Goal: Task Accomplishment & Management: Use online tool/utility

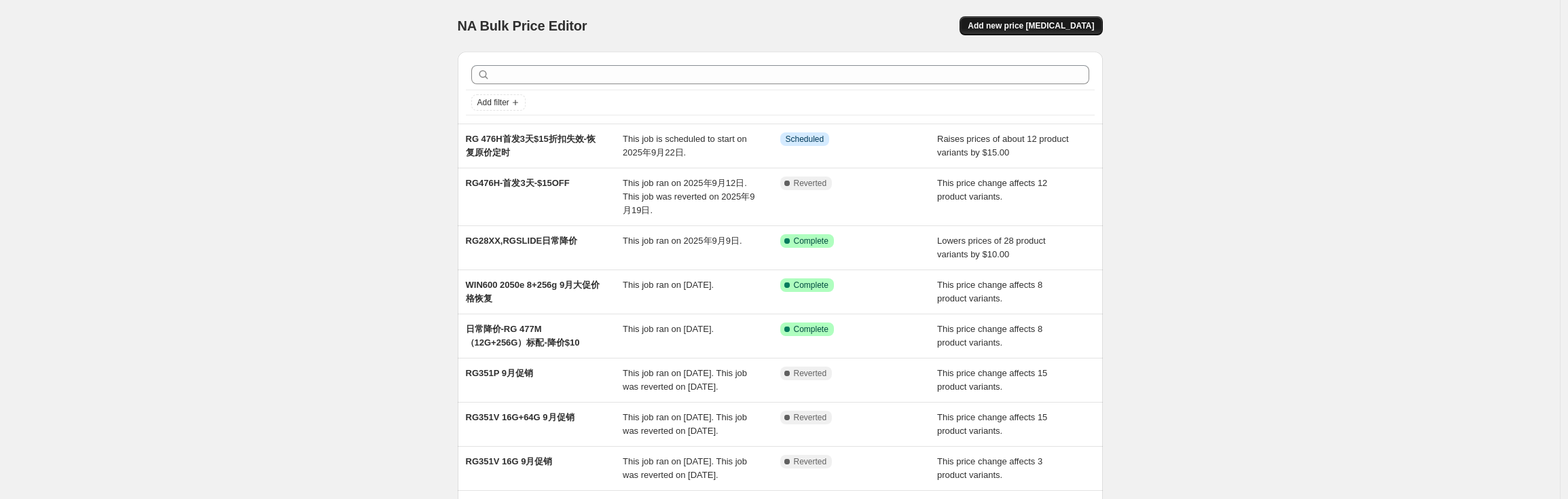
click at [1062, 26] on span "Add new price [MEDICAL_DATA]" at bounding box center [1030, 26] width 126 height 11
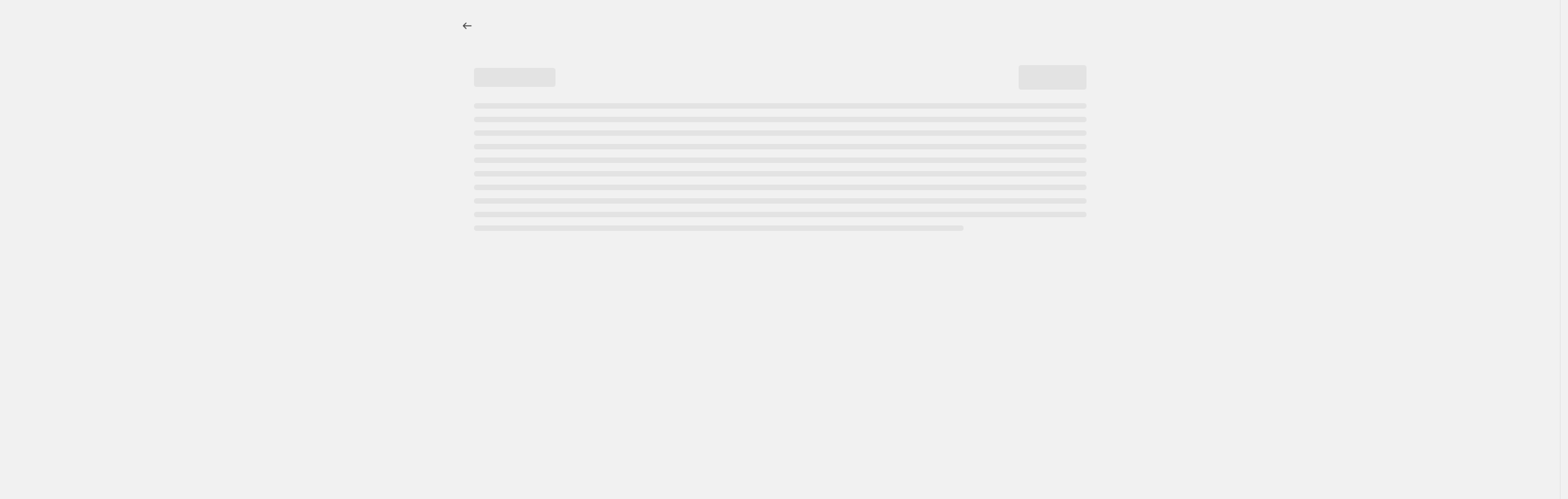
select select "percentage"
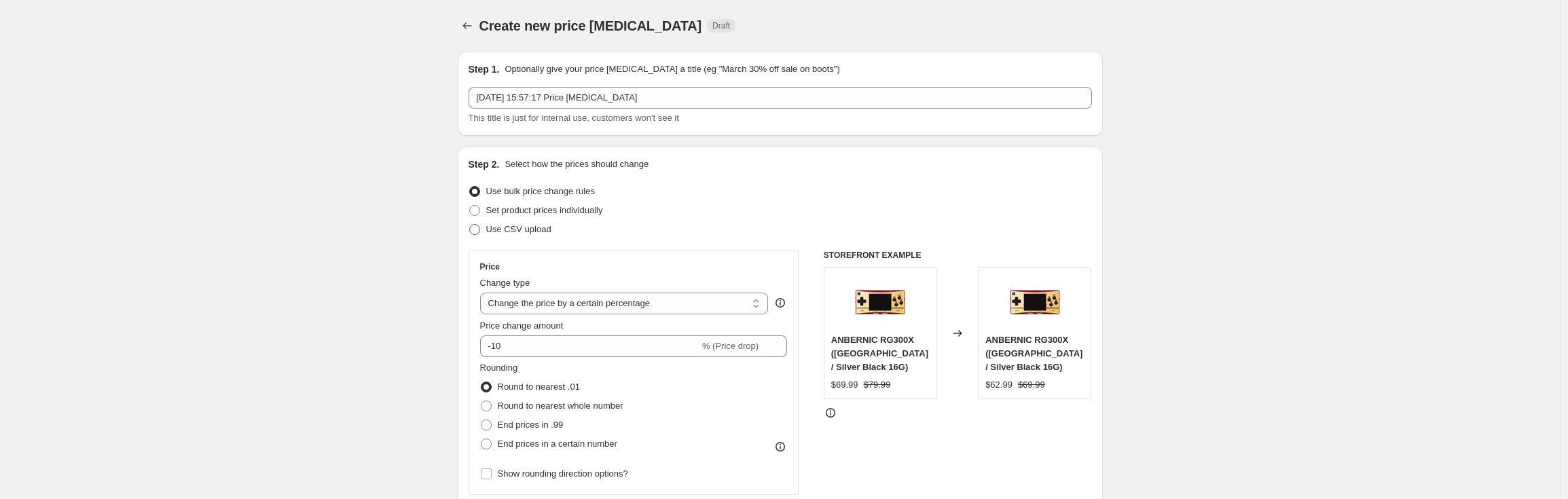
click at [478, 230] on span at bounding box center [475, 229] width 11 height 11
click at [470, 224] on input "Use CSV upload" at bounding box center [469, 224] width 1 height 1
radio input "true"
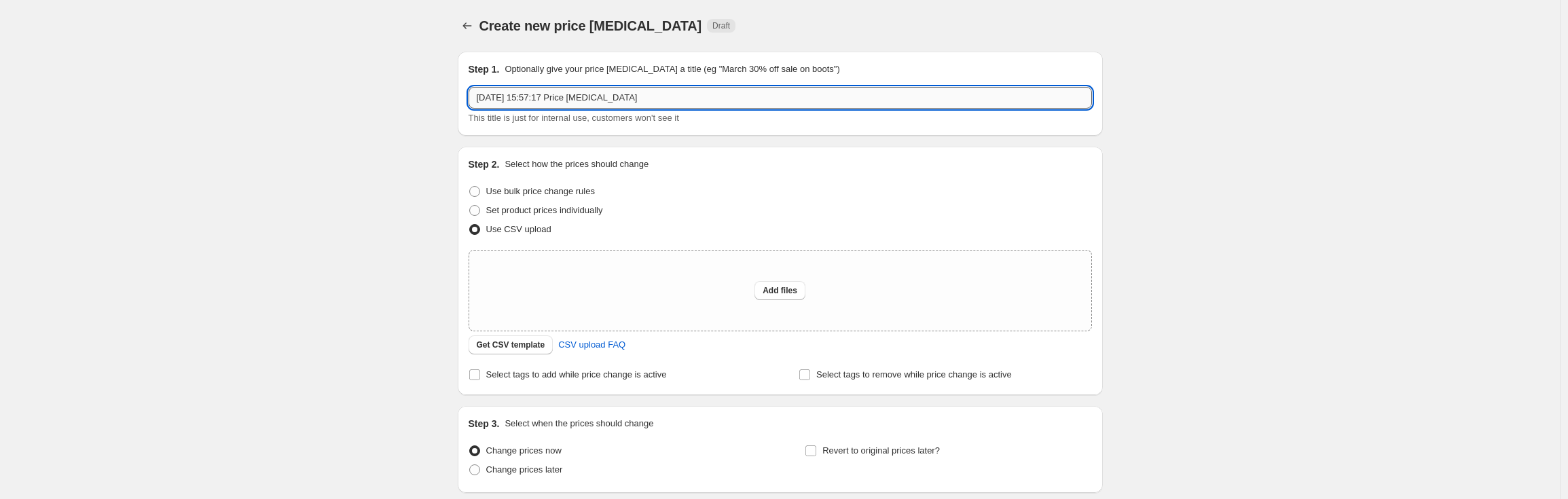
drag, startPoint x: 661, startPoint y: 99, endPoint x: 544, endPoint y: 98, distance: 117.0
click at [544, 98] on input "[DATE] 15:57:17 Price [MEDICAL_DATA]" at bounding box center [780, 98] width 624 height 22
type input "2"
type input "9月mage deals 活动改价"
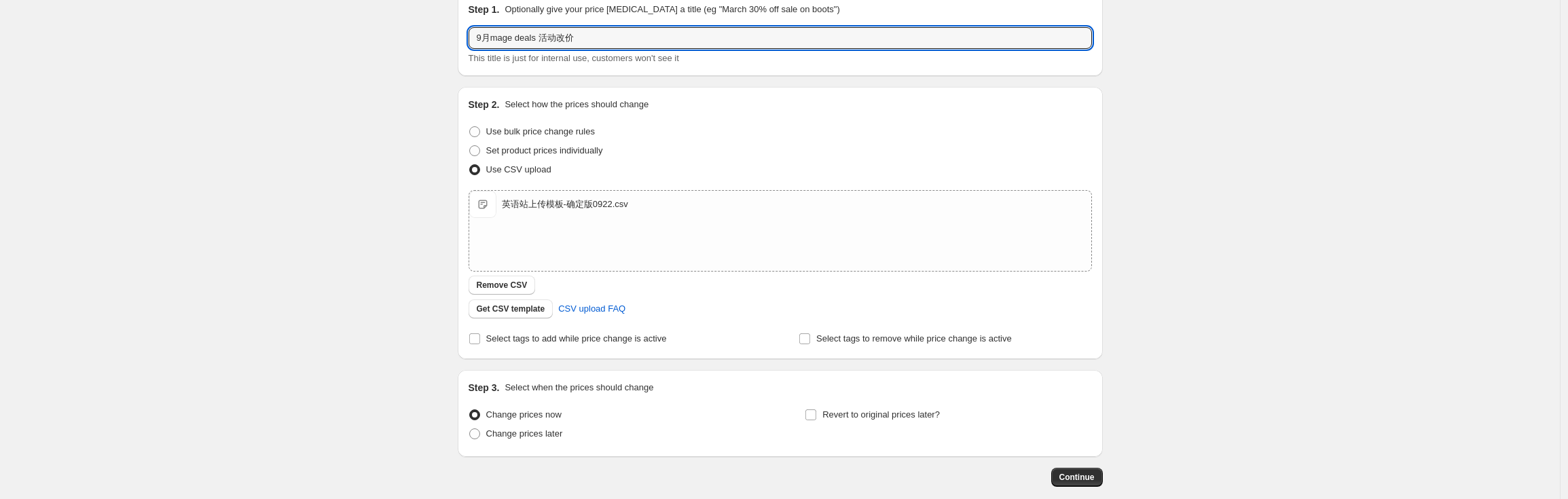
scroll to position [131, 0]
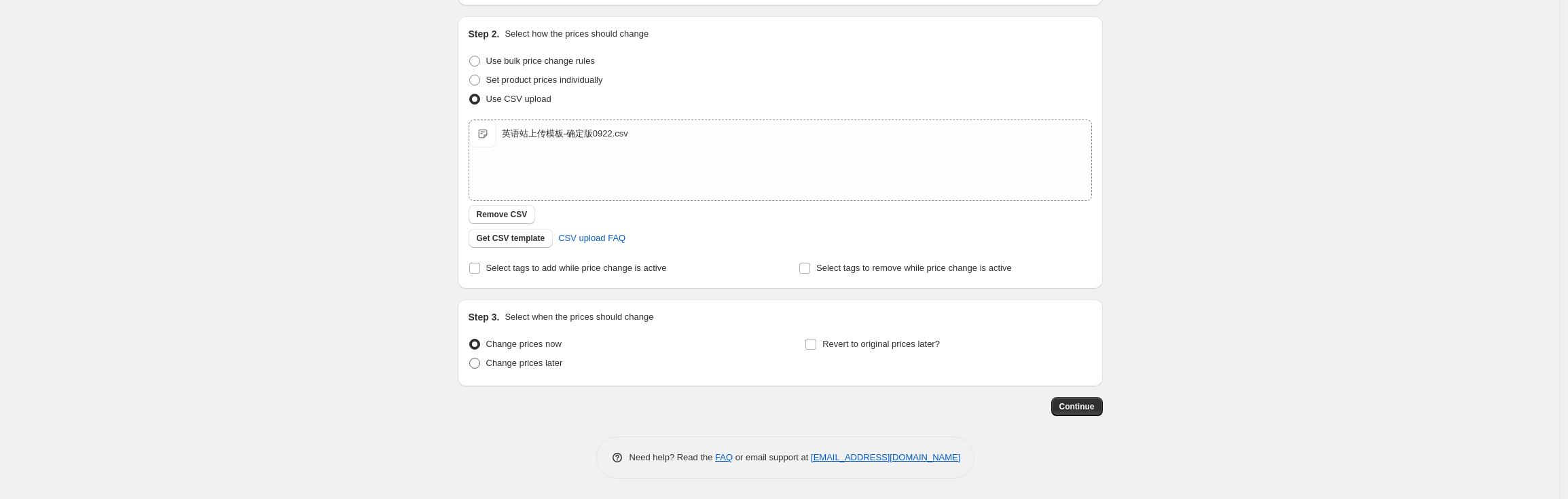
click at [515, 365] on span "Change prices later" at bounding box center [524, 362] width 77 height 10
click at [470, 358] on input "Change prices later" at bounding box center [469, 357] width 1 height 1
radio input "true"
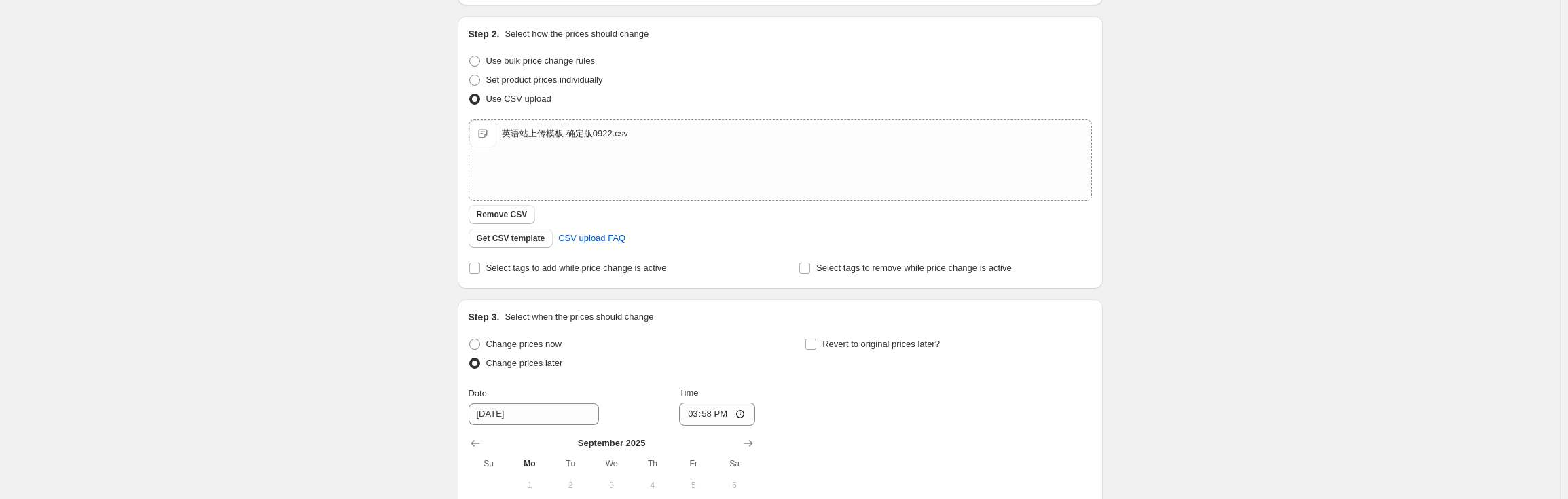
scroll to position [362, 0]
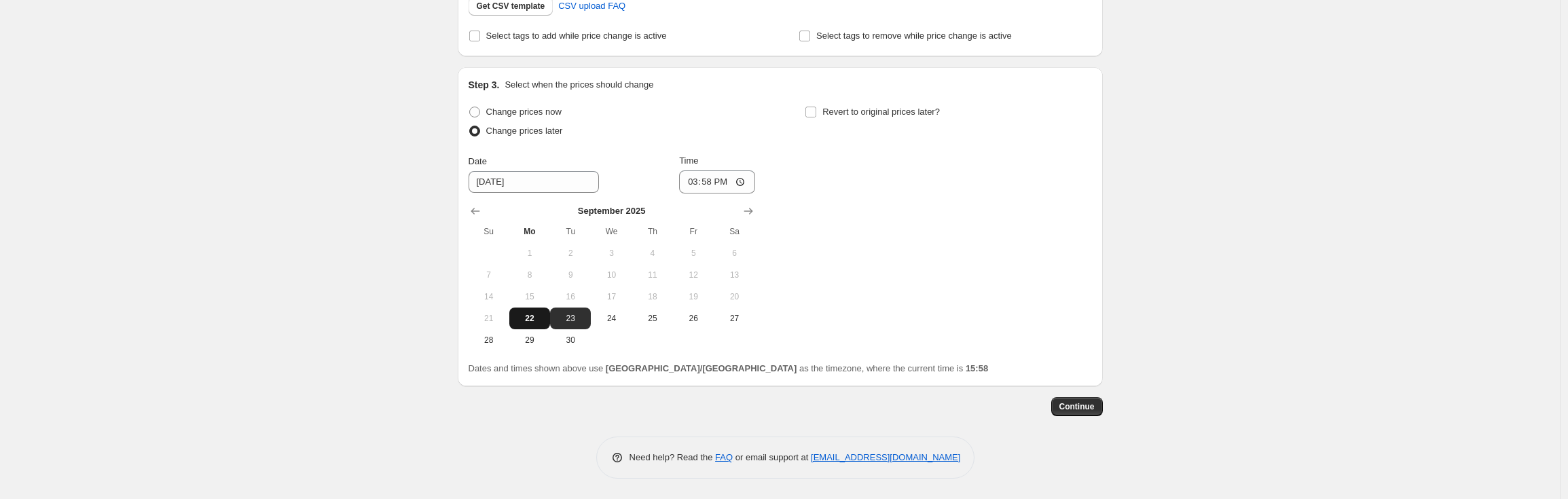
click at [533, 320] on span "22" at bounding box center [530, 318] width 30 height 11
type input "[DATE]"
click at [709, 182] on input "15:58" at bounding box center [717, 182] width 76 height 23
type input "22:55"
click at [840, 151] on div "Change prices now Change prices later Date [DATE] Time 22:55 [DATE] Su Mo Tu We…" at bounding box center [780, 227] width 624 height 249
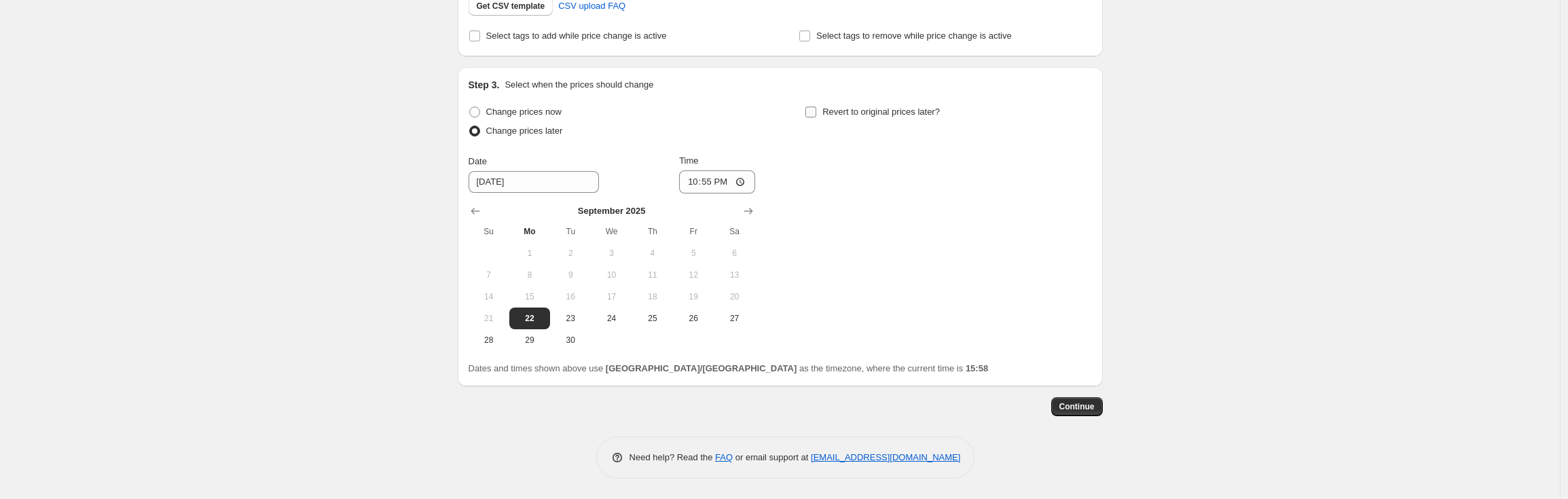
click at [815, 112] on input "Revert to original prices later?" at bounding box center [811, 112] width 11 height 11
checkbox input "true"
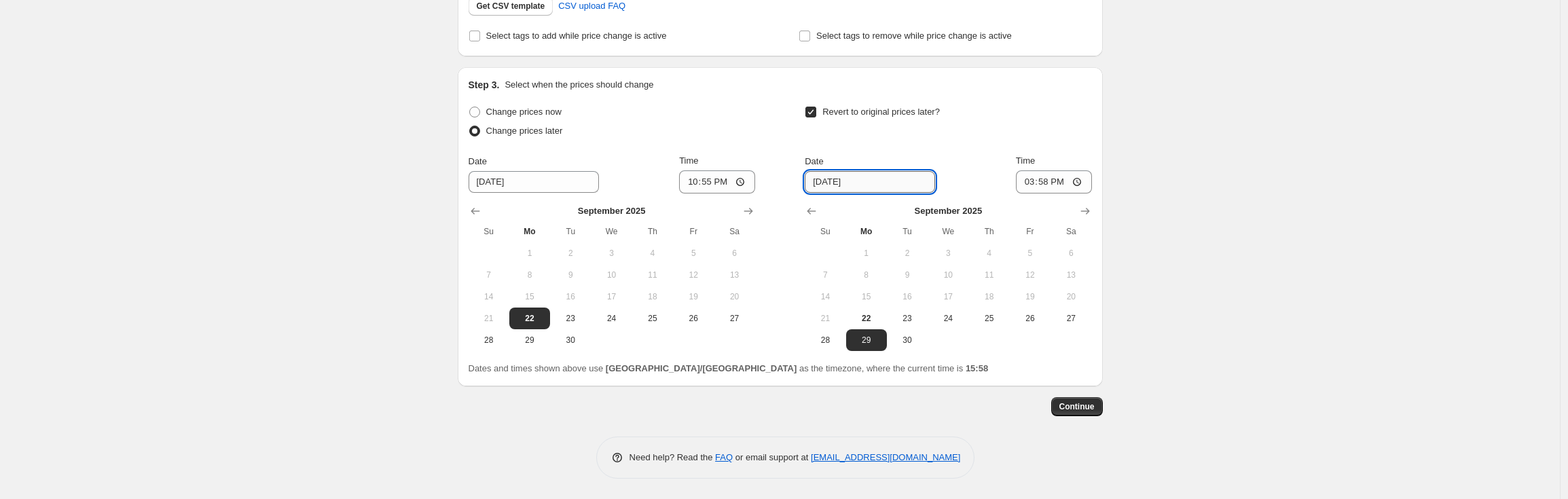
click at [831, 183] on input "[DATE]" at bounding box center [870, 182] width 131 height 22
drag, startPoint x: 1056, startPoint y: 183, endPoint x: 1063, endPoint y: 184, distance: 7.1
click at [1063, 184] on input "15:58" at bounding box center [1053, 182] width 76 height 23
type input "15:00"
click at [1074, 407] on span "Continue" at bounding box center [1077, 407] width 35 height 11
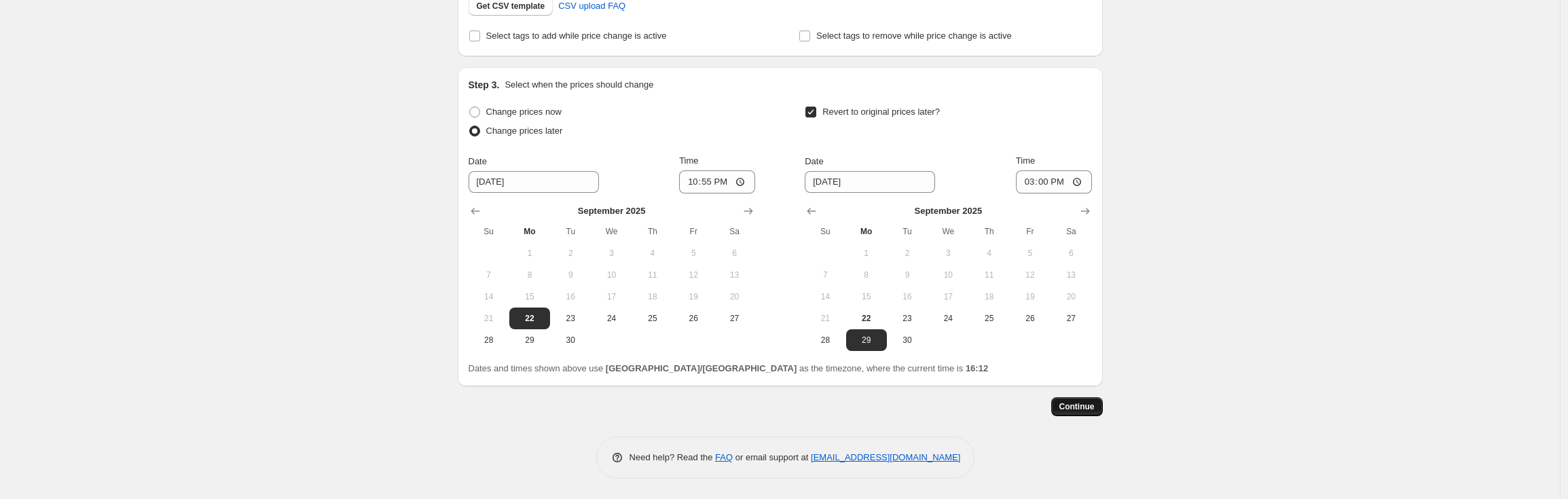
scroll to position [0, 0]
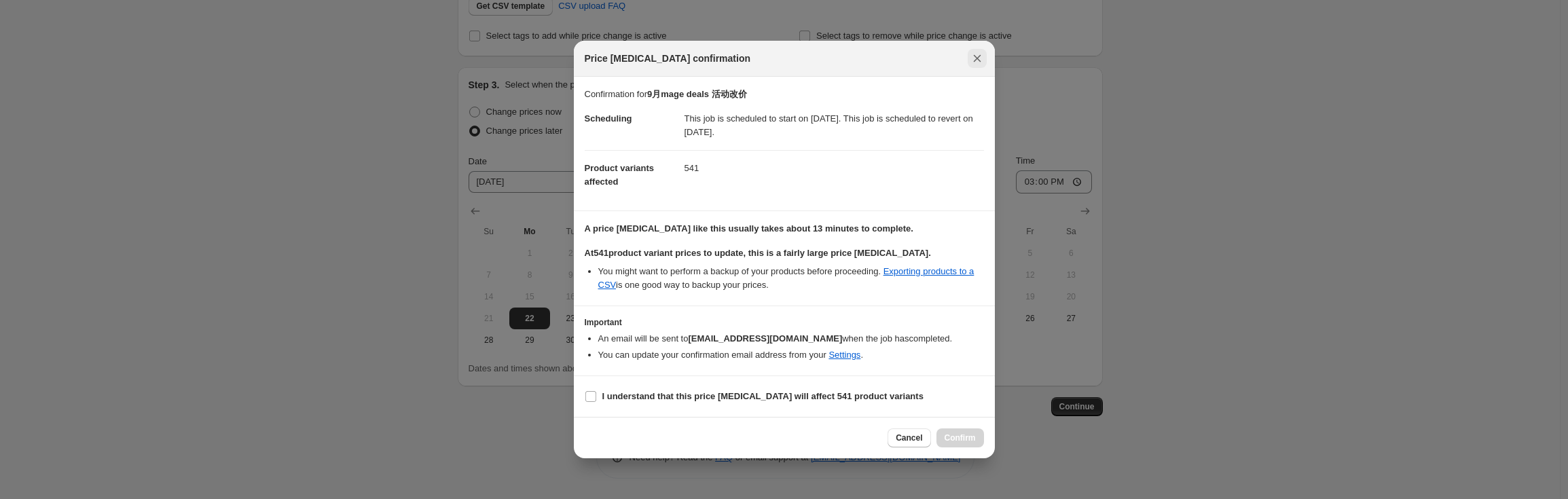
click at [980, 60] on icon "Close" at bounding box center [976, 58] width 13 height 13
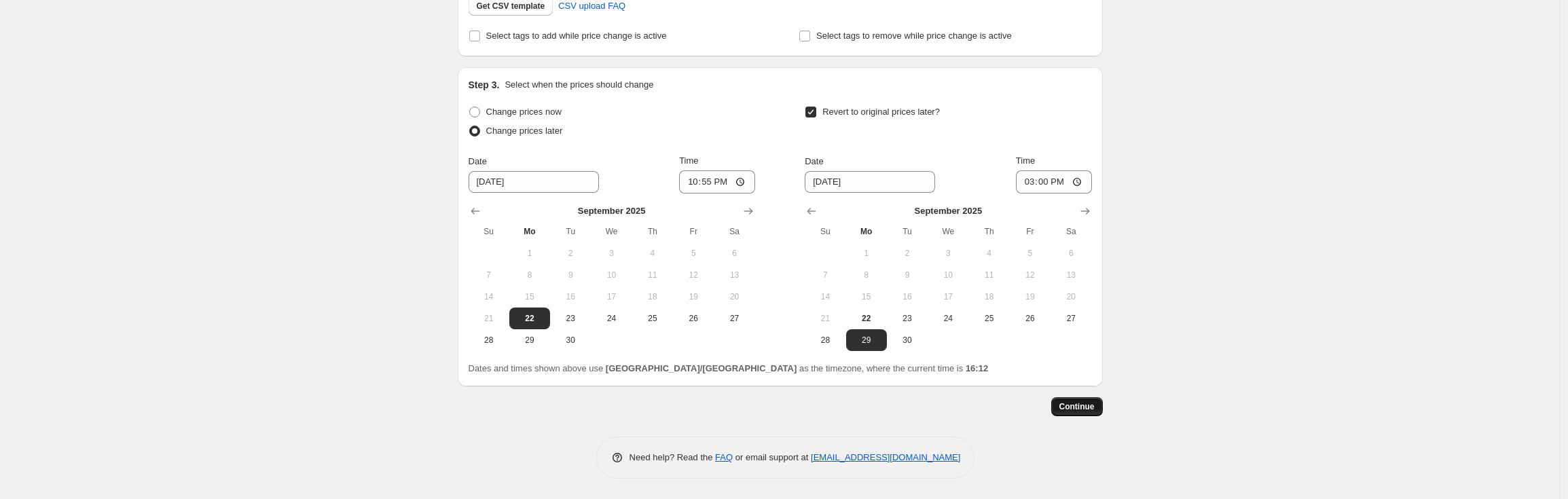
click at [1078, 412] on button "Continue" at bounding box center [1077, 407] width 52 height 19
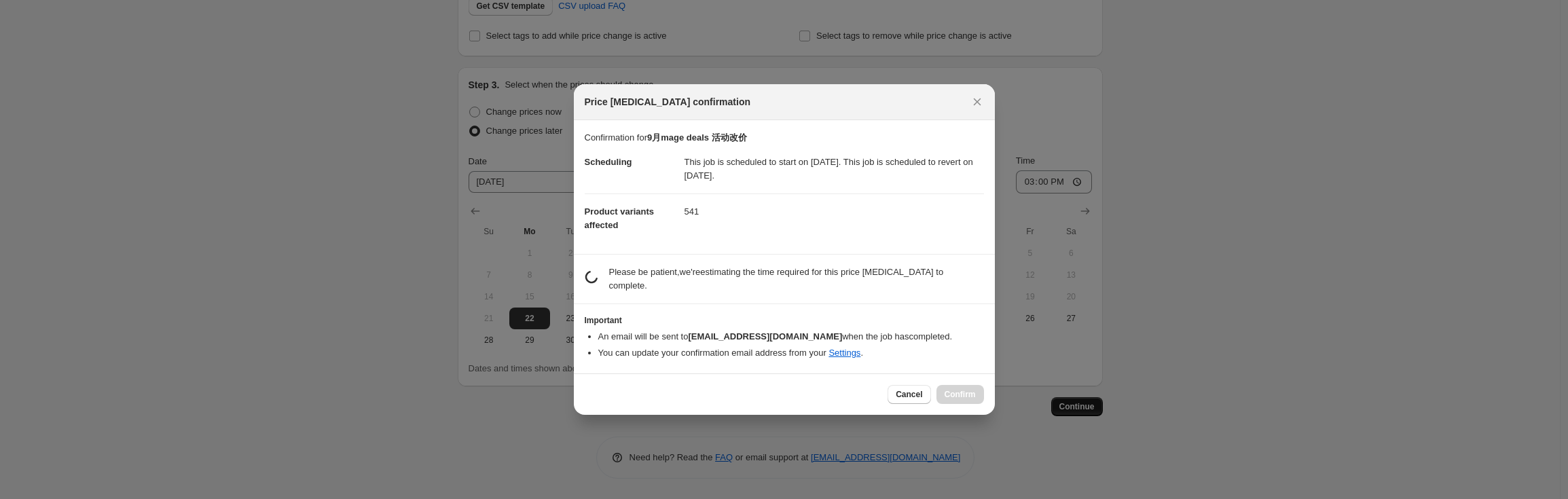
scroll to position [0, 0]
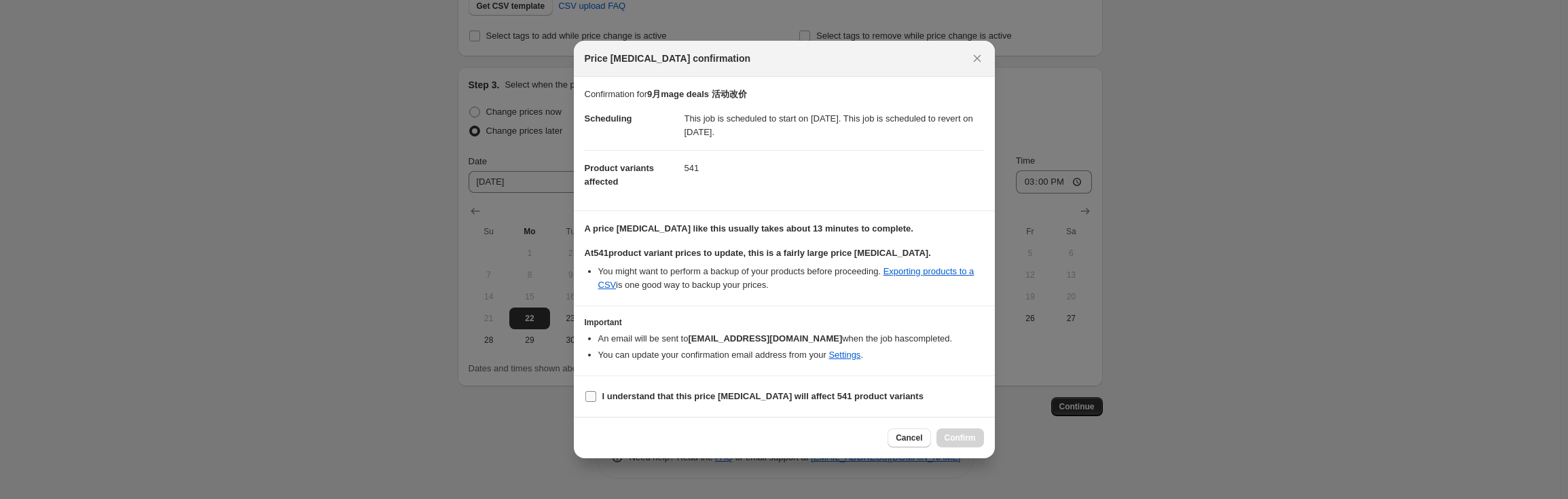
click at [602, 399] on b "I understand that this price [MEDICAL_DATA] will affect 541 product variants" at bounding box center [763, 396] width 322 height 10
click at [596, 399] on input "I understand that this price [MEDICAL_DATA] will affect 541 product variants" at bounding box center [591, 397] width 11 height 11
checkbox input "true"
click at [972, 443] on span "Confirm" at bounding box center [960, 438] width 31 height 11
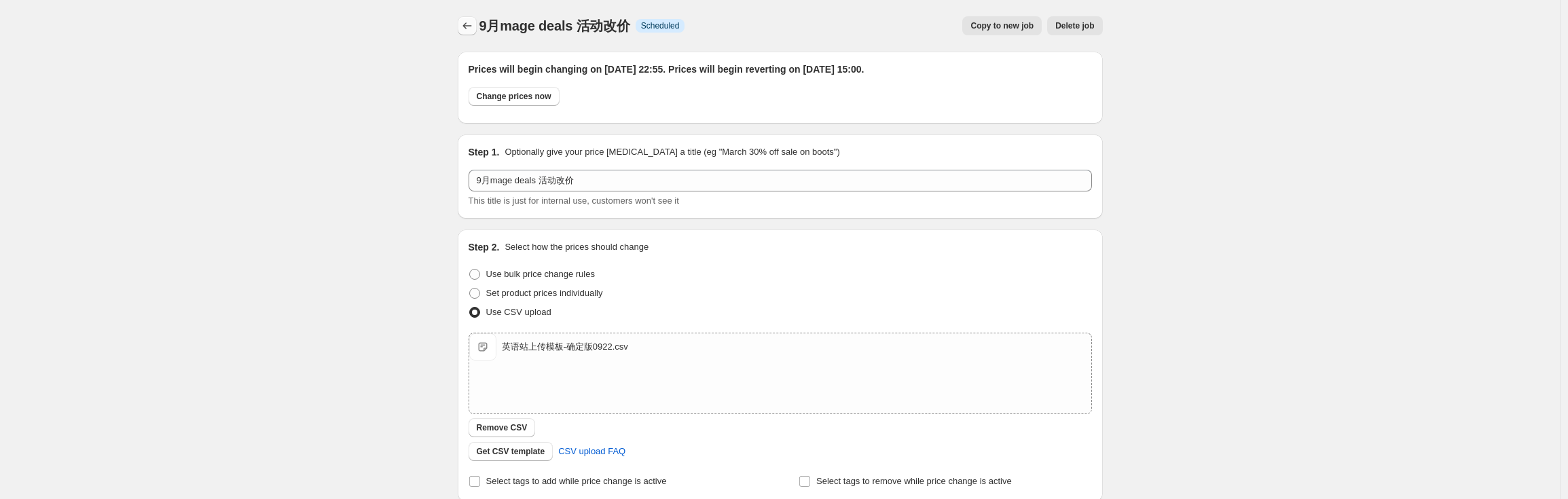
click at [466, 28] on icon "Price change jobs" at bounding box center [466, 25] width 13 height 13
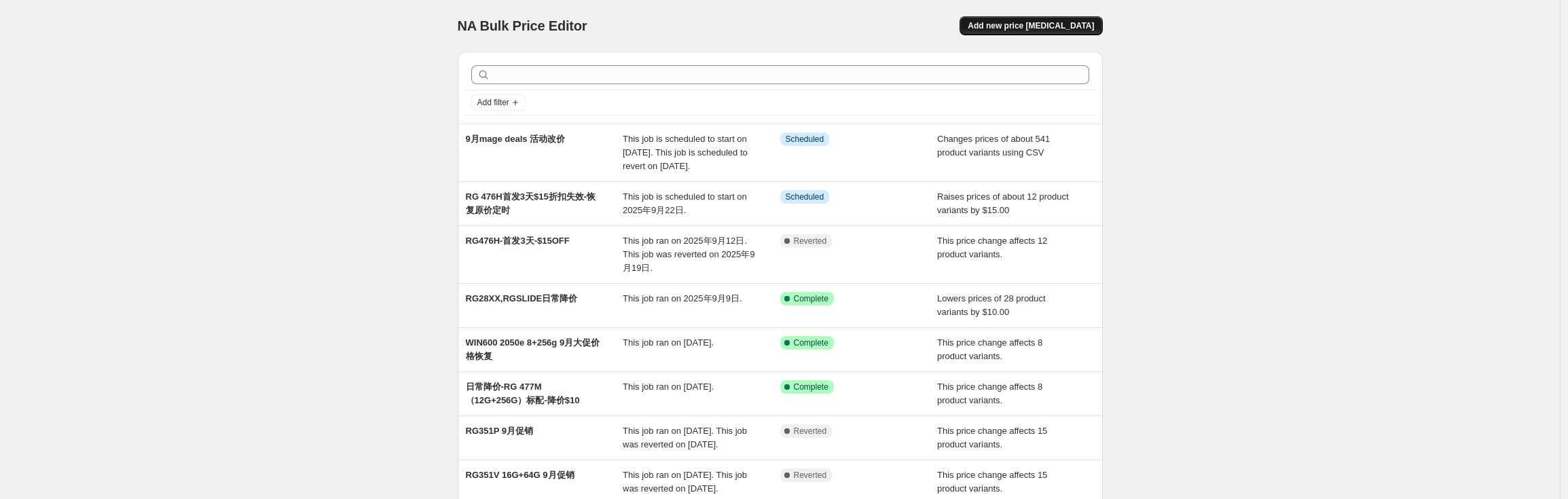
click at [1061, 19] on button "Add new price [MEDICAL_DATA]" at bounding box center [1030, 26] width 142 height 19
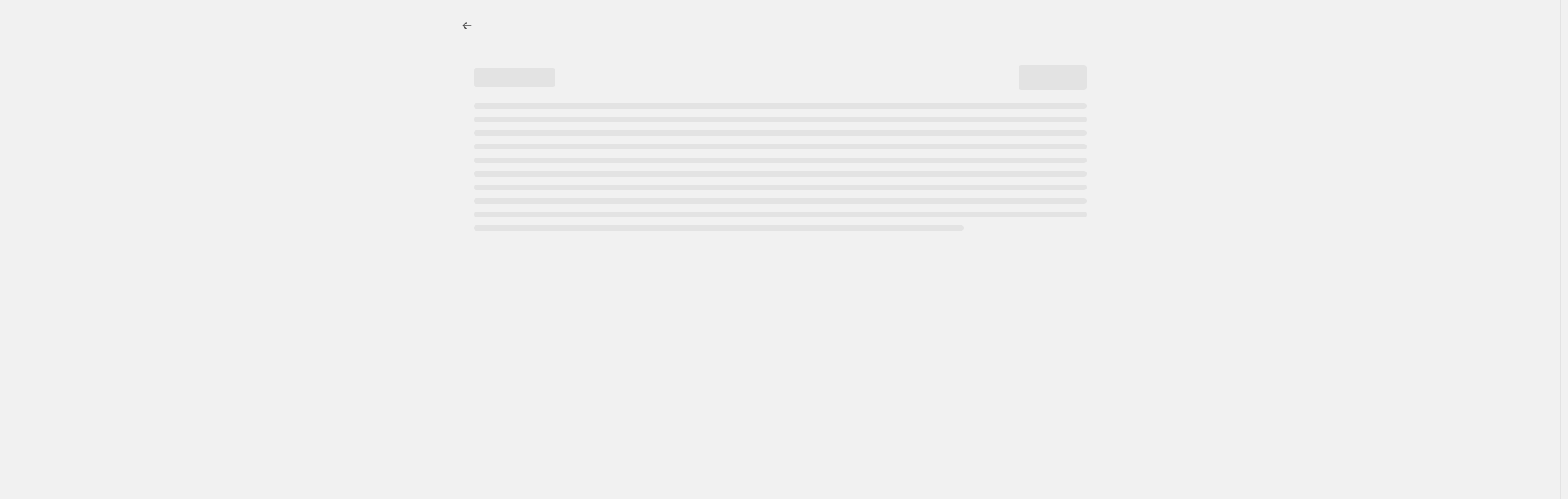
select select "percentage"
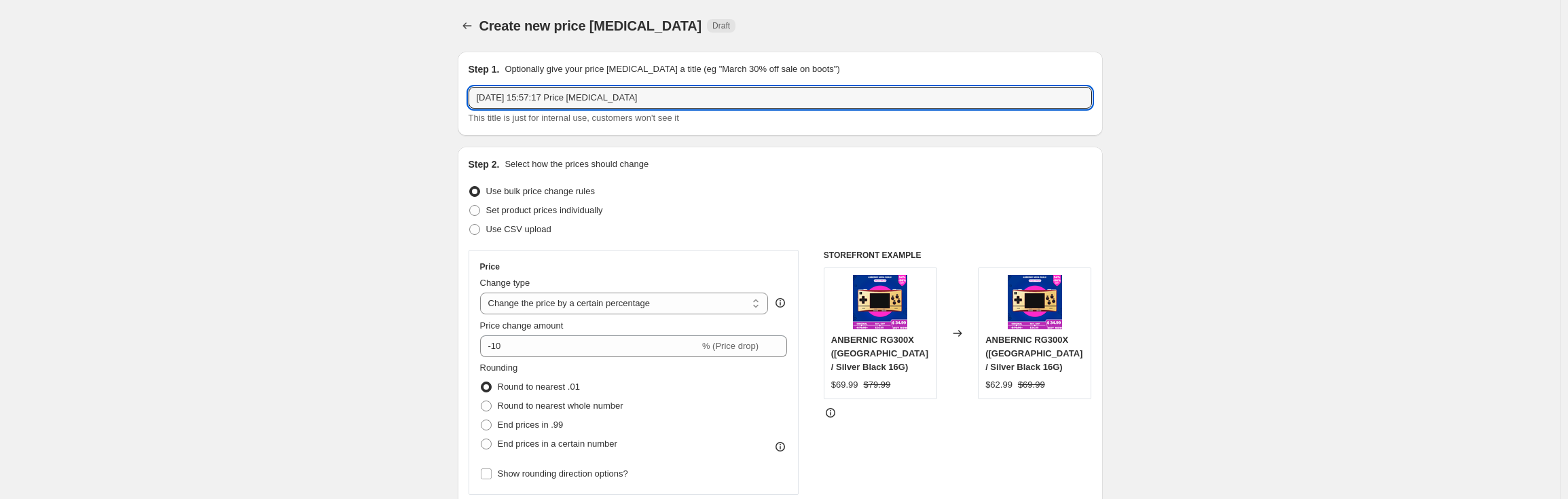
drag, startPoint x: 664, startPoint y: 95, endPoint x: 250, endPoint y: 96, distance: 414.0
type input "4款闪购恢复日常价"
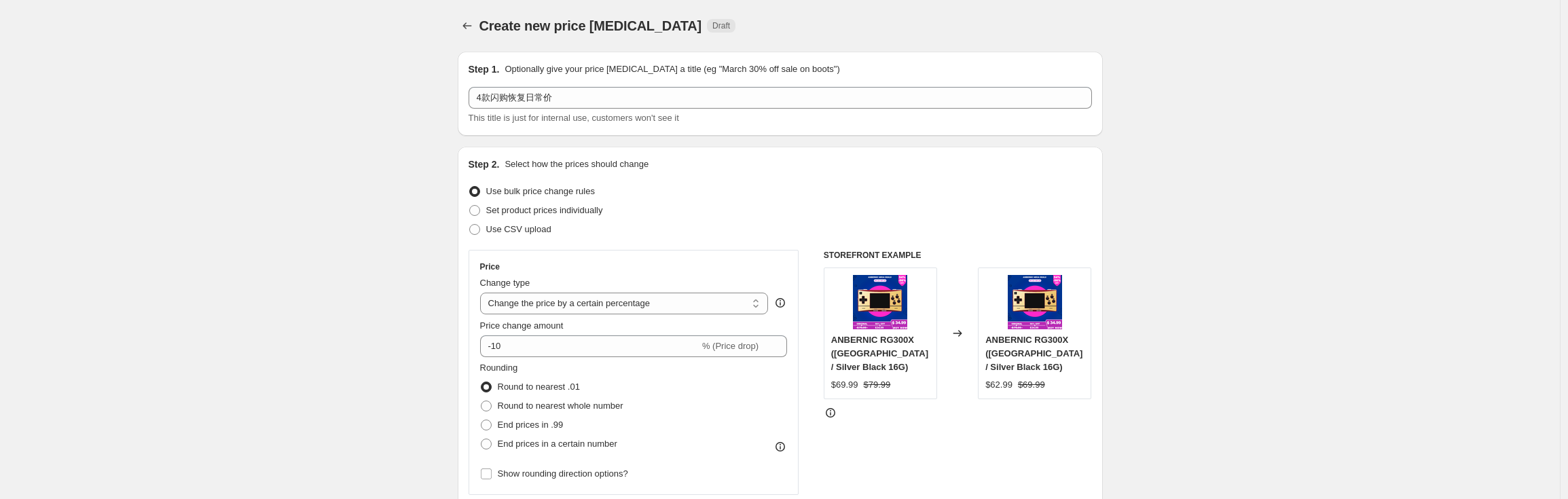
click at [477, 228] on span at bounding box center [475, 229] width 11 height 11
click at [470, 224] on input "Use CSV upload" at bounding box center [469, 224] width 1 height 1
radio input "true"
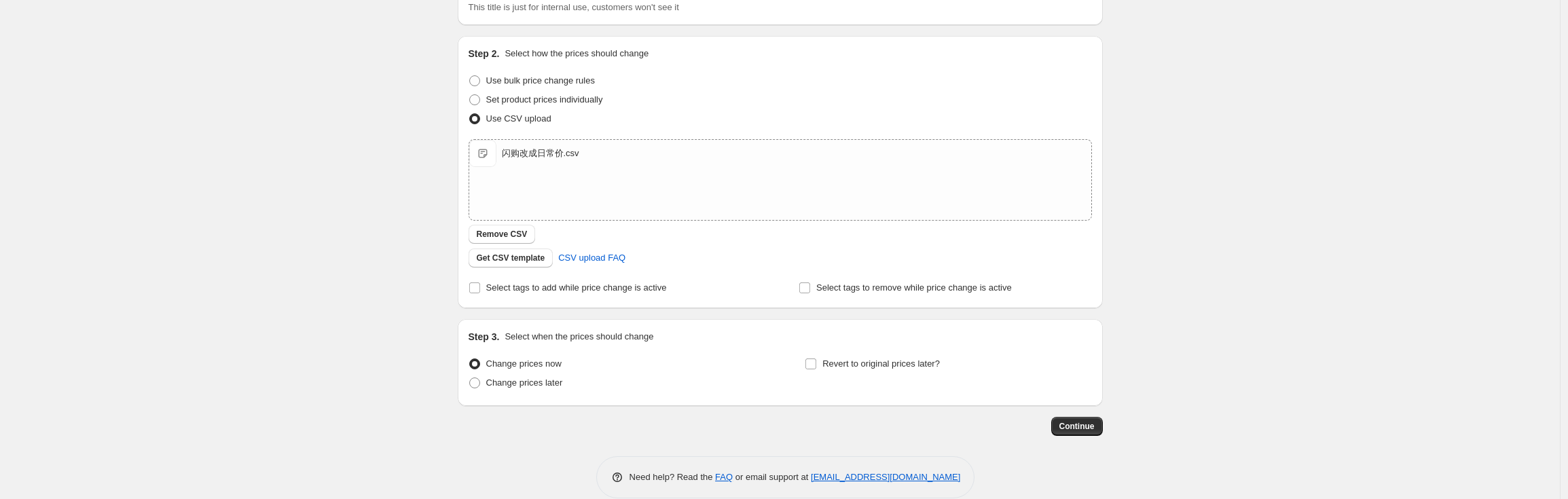
scroll to position [124, 0]
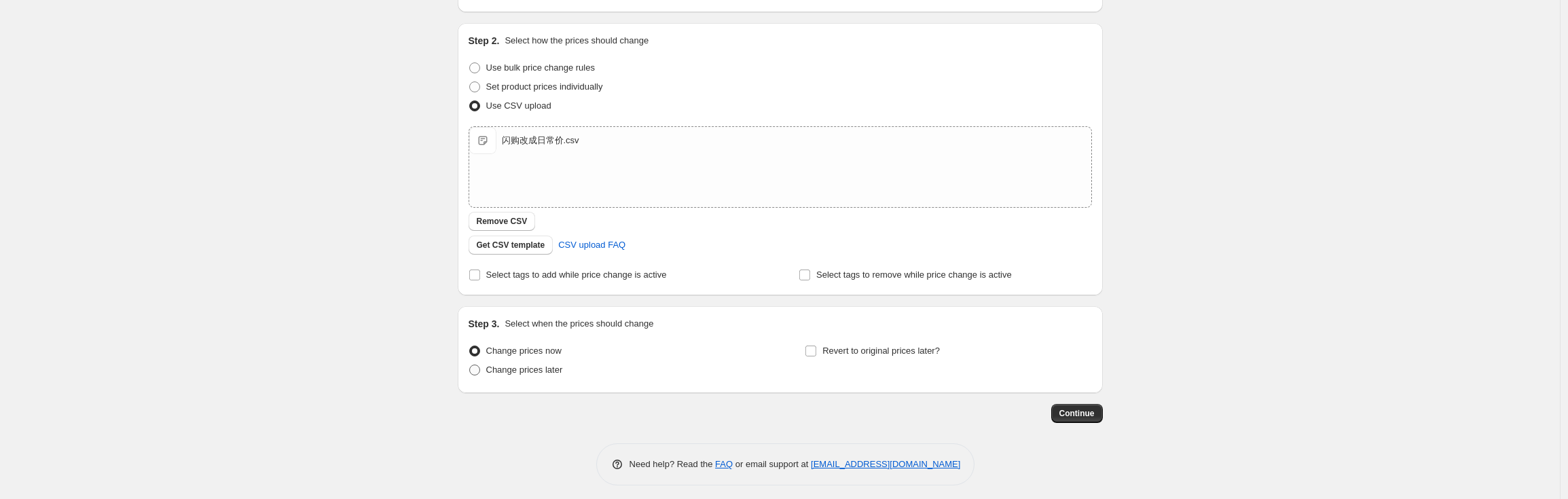
click at [480, 372] on span at bounding box center [475, 370] width 11 height 11
click at [470, 365] on input "Change prices later" at bounding box center [469, 364] width 1 height 1
radio input "true"
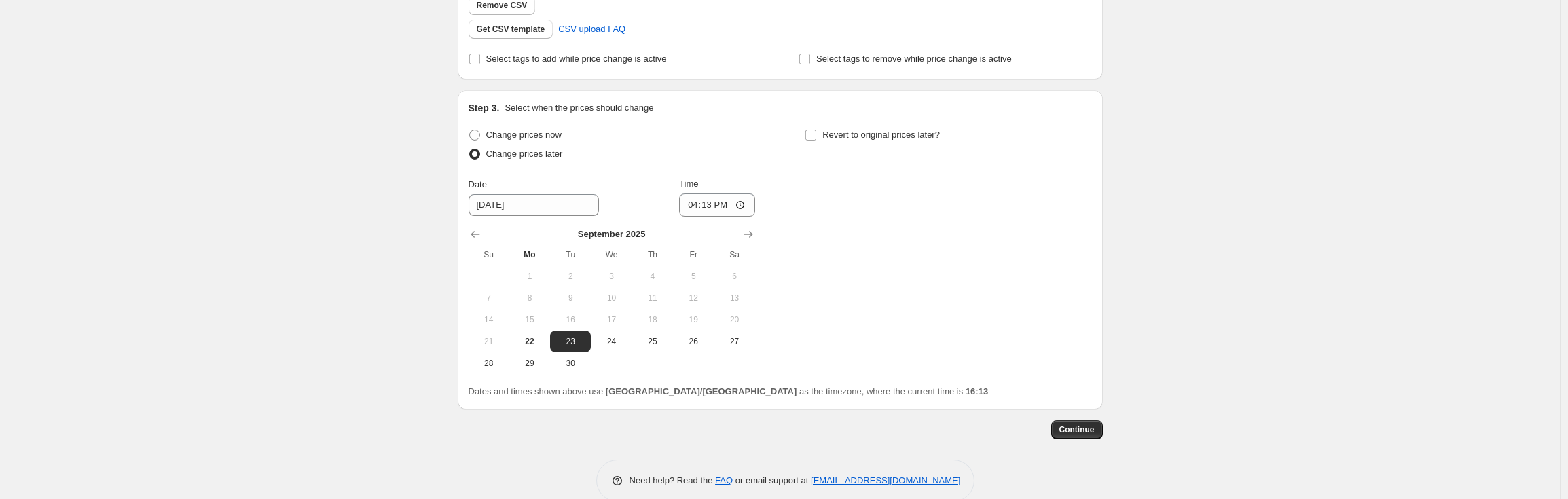
scroll to position [362, 0]
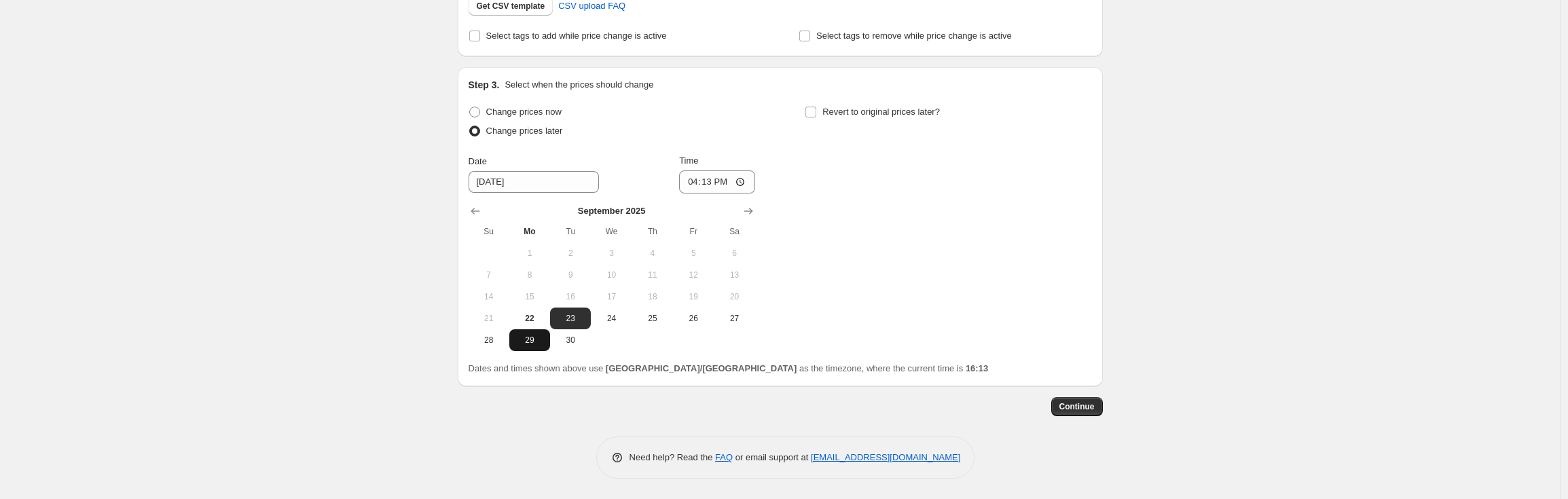
click at [527, 339] on span "29" at bounding box center [530, 340] width 30 height 11
type input "[DATE]"
click at [713, 184] on input "16:13" at bounding box center [717, 182] width 76 height 23
type input "15:01"
click at [846, 176] on div "Change prices now Change prices later Date [DATE] Time 15:[DATE] Mo Tu We Th Fr…" at bounding box center [780, 227] width 624 height 249
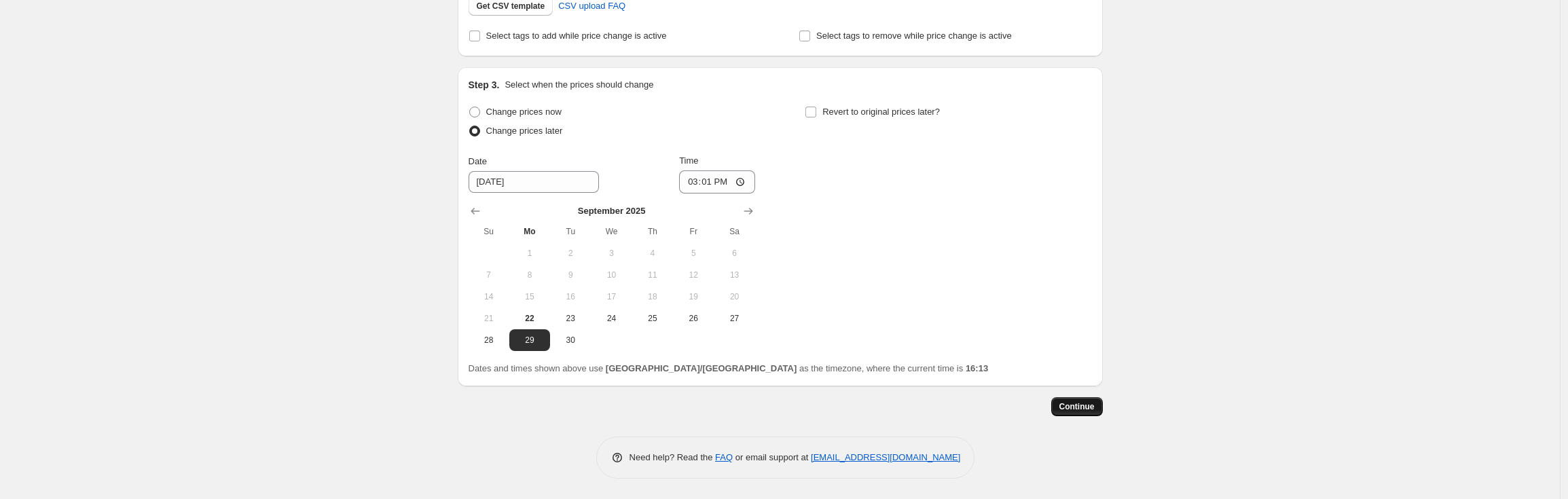
click at [1079, 409] on span "Continue" at bounding box center [1077, 407] width 35 height 11
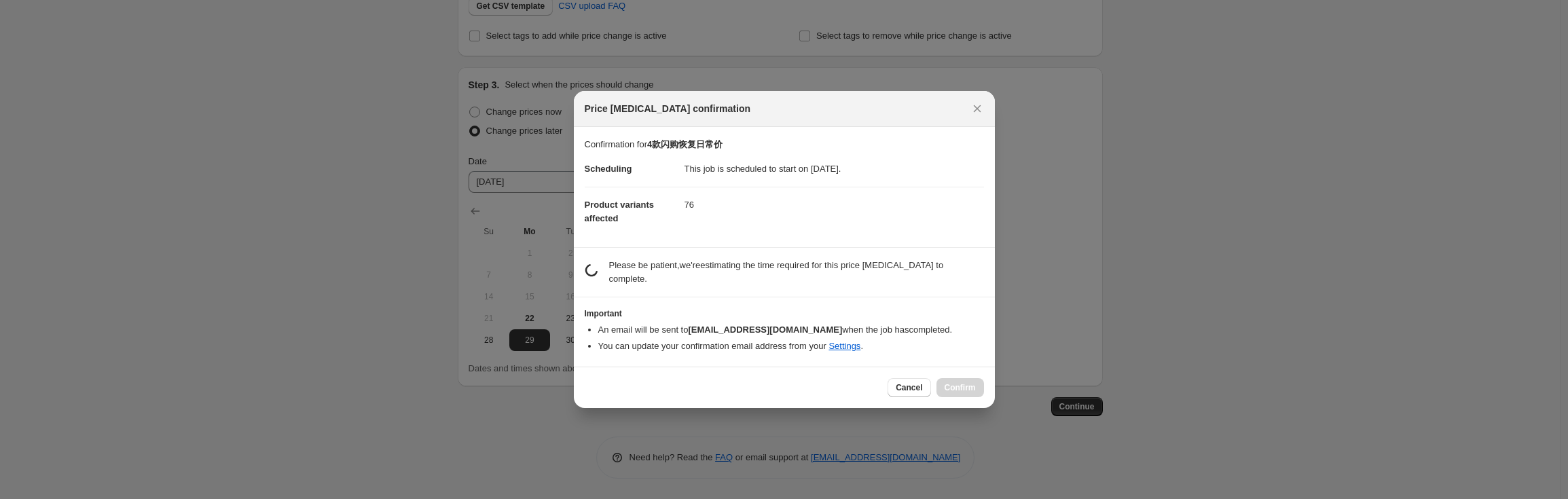
scroll to position [0, 0]
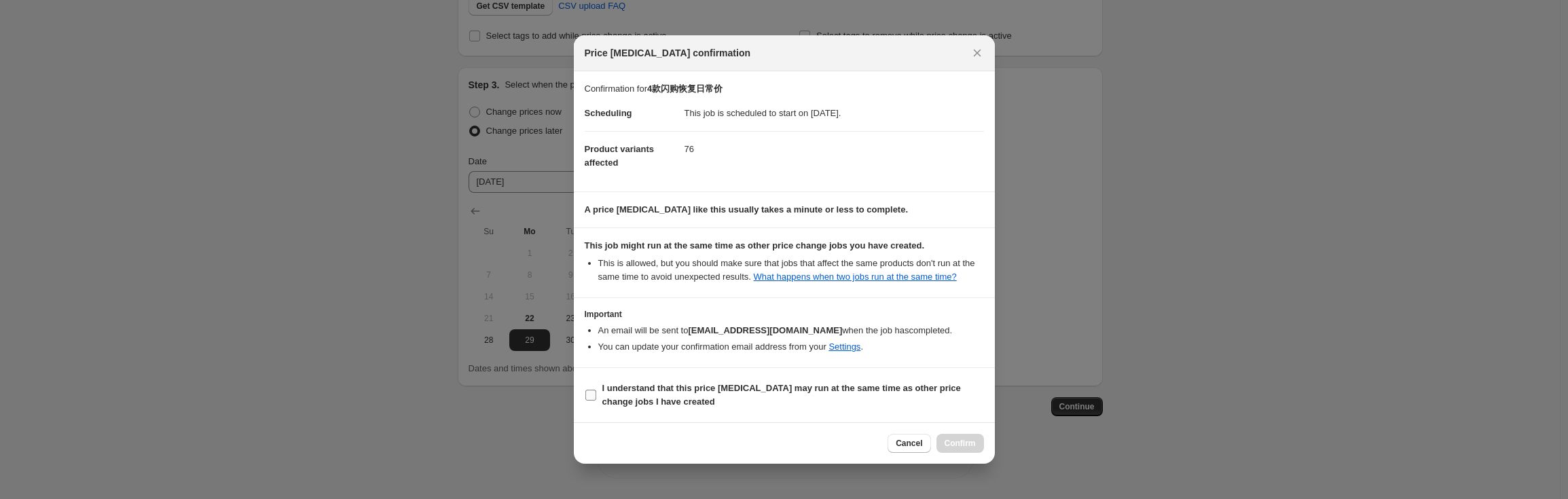
click at [659, 402] on span "I understand that this price [MEDICAL_DATA] may run at the same time as other p…" at bounding box center [793, 395] width 382 height 27
click at [596, 400] on input "I understand that this price [MEDICAL_DATA] may run at the same time as other p…" at bounding box center [591, 395] width 11 height 11
checkbox input "true"
click at [957, 447] on span "Confirm" at bounding box center [960, 443] width 31 height 11
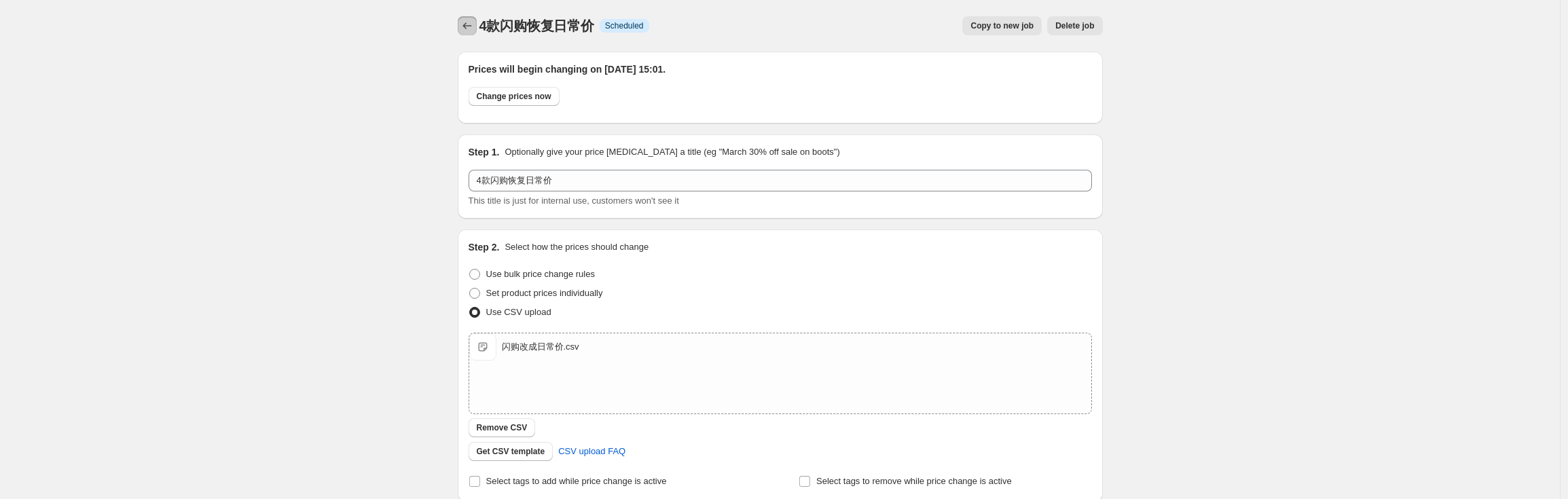
click at [464, 22] on icon "Price change jobs" at bounding box center [466, 25] width 13 height 13
